Goal: Transaction & Acquisition: Purchase product/service

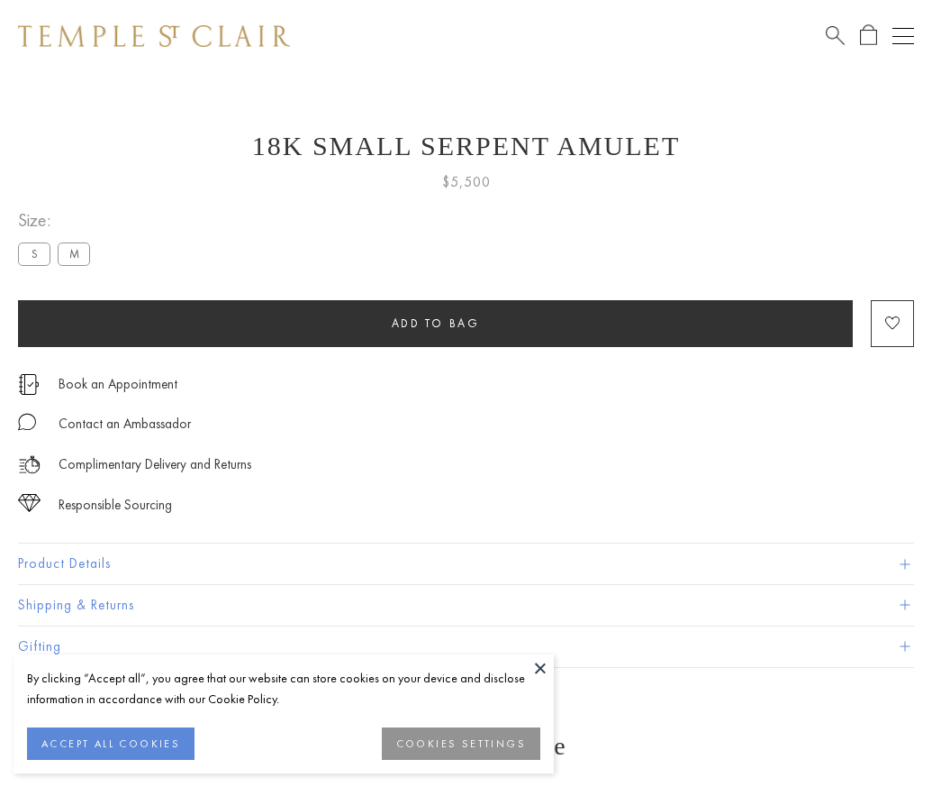
click at [435, 323] on span "Add to bag" at bounding box center [436, 322] width 88 height 15
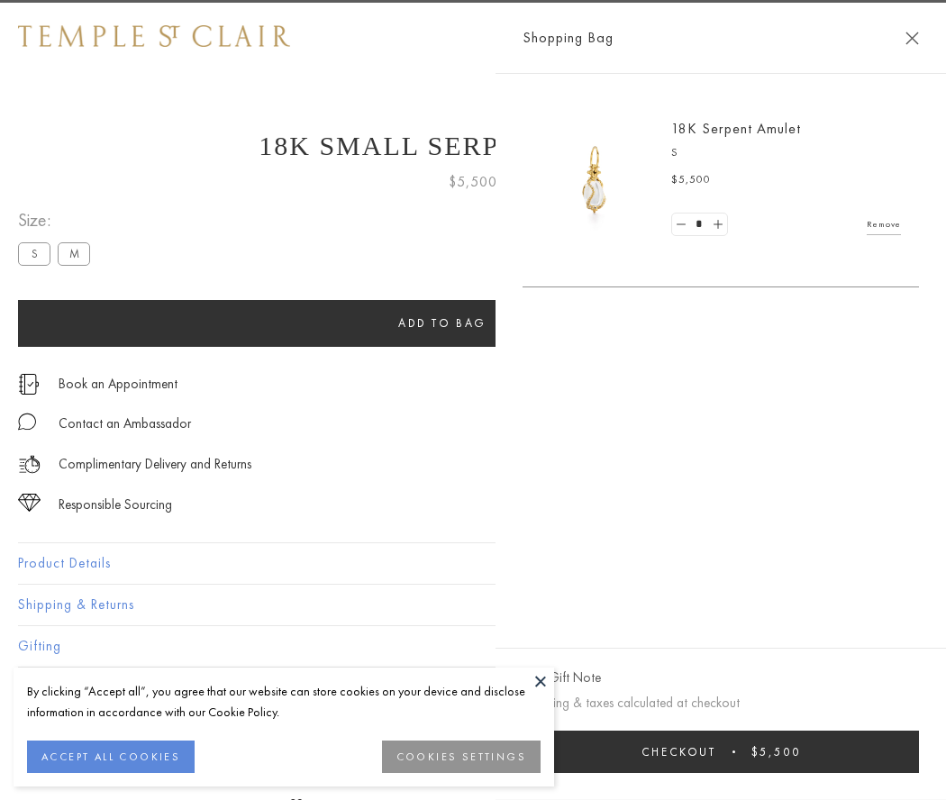
click at [716, 751] on span "Checkout" at bounding box center [678, 751] width 75 height 15
